Goal: Find specific page/section: Find specific page/section

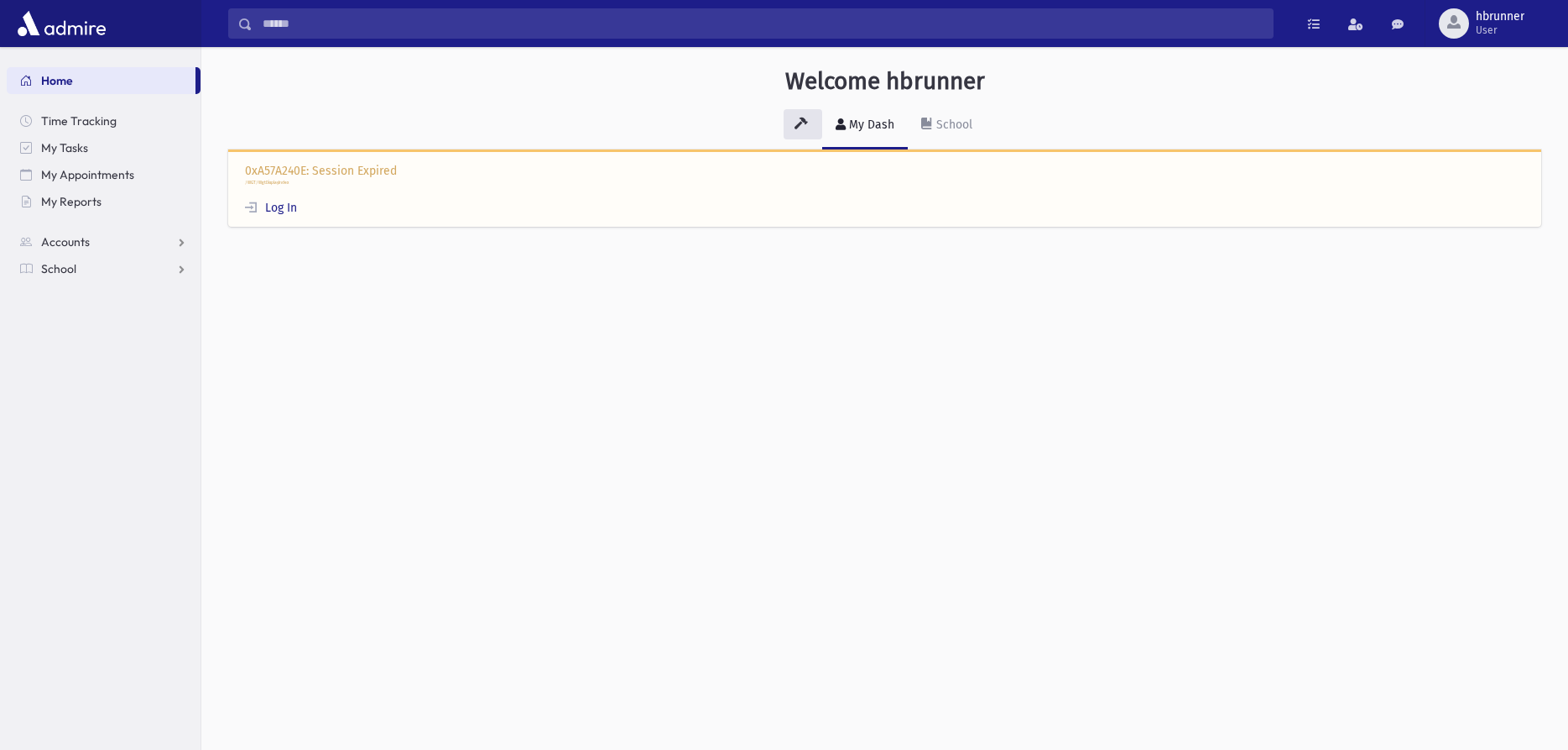
click at [282, 216] on div "0xA57A240E: Session Expired /WGT/WgtDisplayIndex Log In" at bounding box center [885, 188] width 1313 height 78
click at [282, 200] on div "0xA57A240E: Session Expired /WGT/WgtDisplayIndex Log In" at bounding box center [885, 188] width 1313 height 78
click at [281, 206] on link "Log In" at bounding box center [271, 208] width 52 height 14
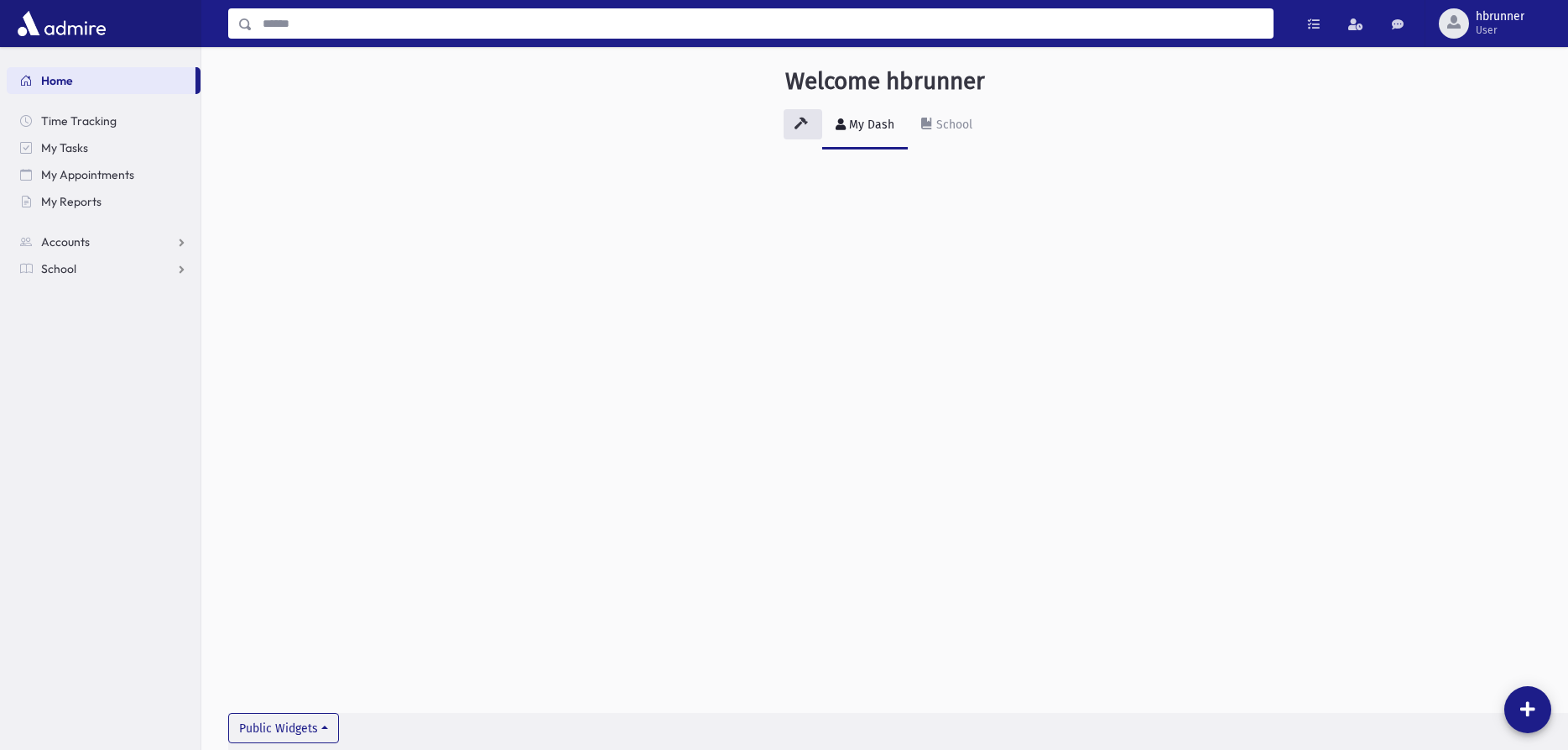
click at [352, 38] on input "Search" at bounding box center [763, 24] width 1021 height 31
type input "**********"
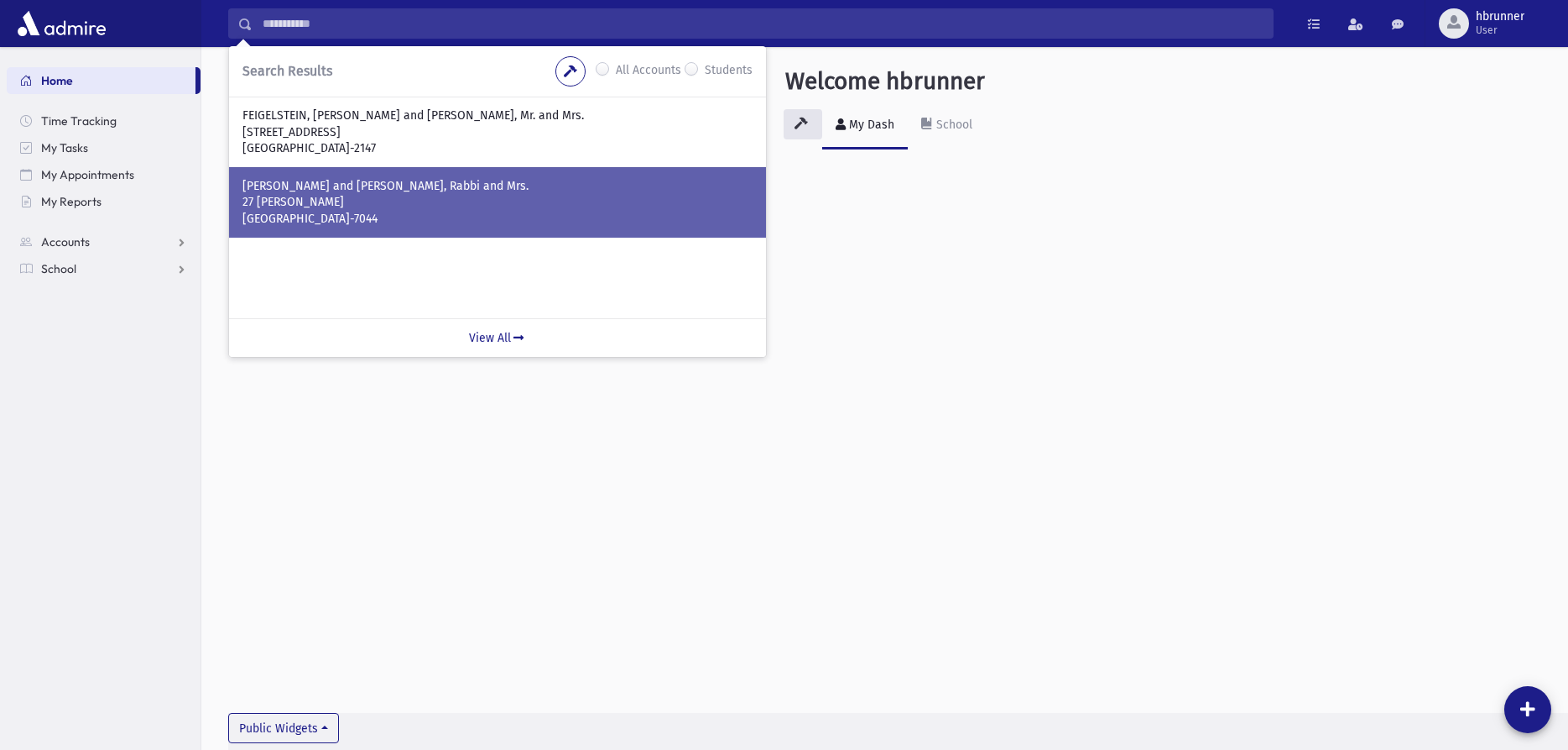
click at [410, 210] on p "27 [PERSON_NAME]" at bounding box center [497, 201] width 510 height 17
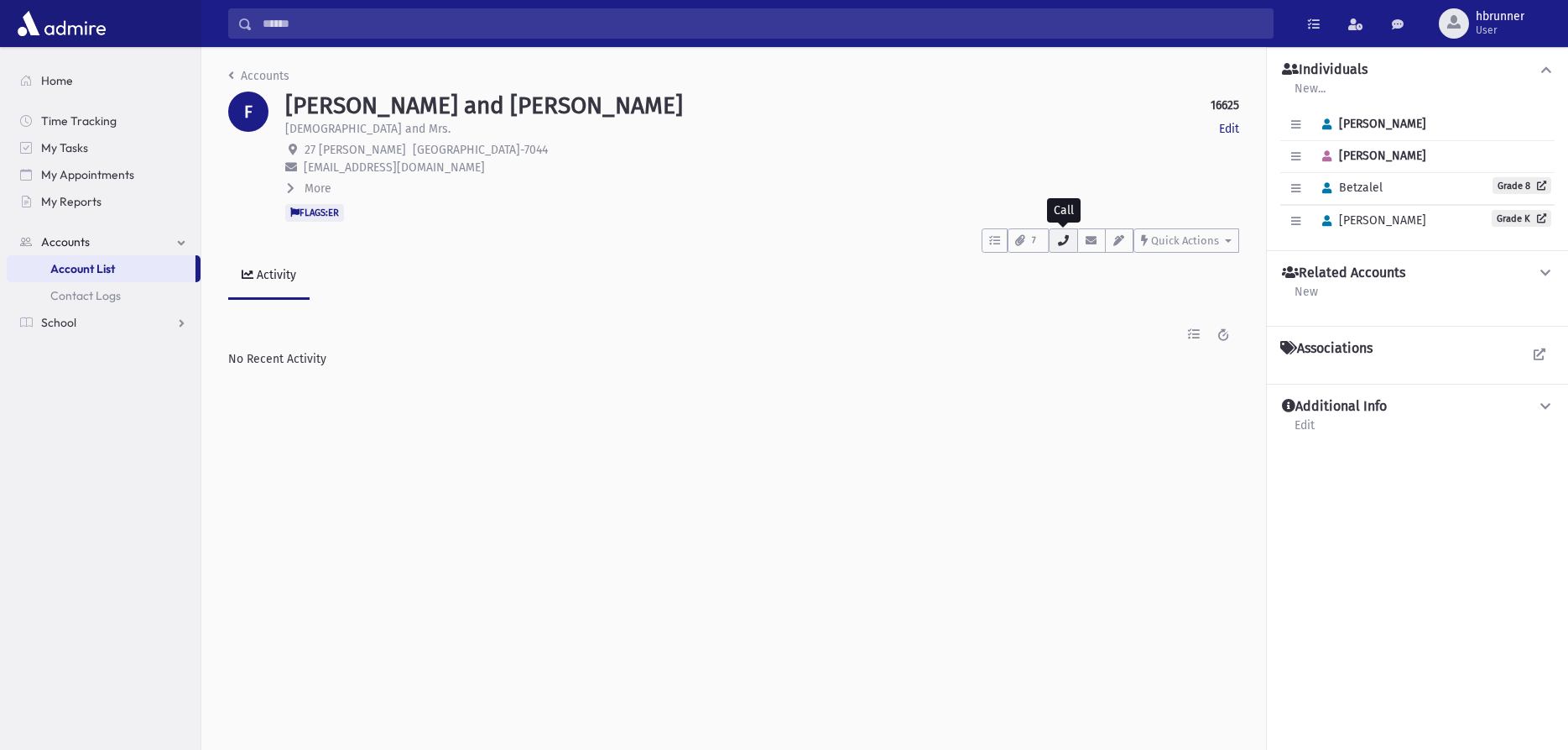
click at [1058, 239] on icon "button" at bounding box center [1062, 241] width 13 height 11
